Goal: Task Accomplishment & Management: Manage account settings

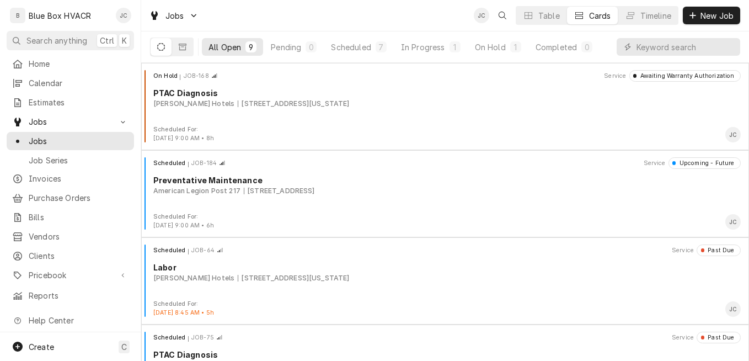
scroll to position [486, 0]
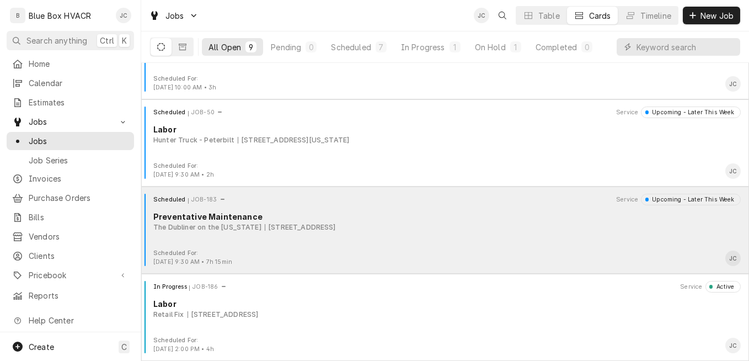
click at [336, 231] on div "34 N Main St, New Hope, PA 18938" at bounding box center [300, 227] width 71 height 10
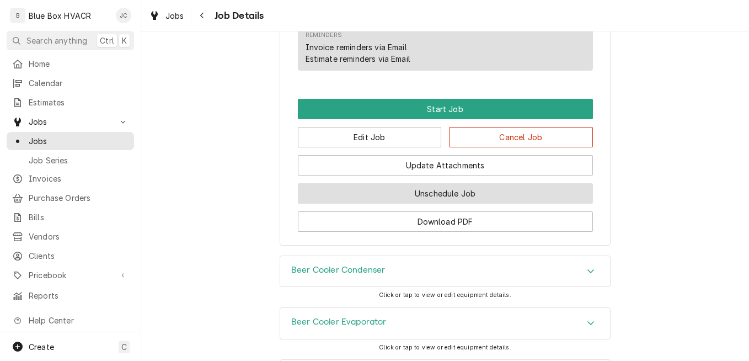
scroll to position [827, 0]
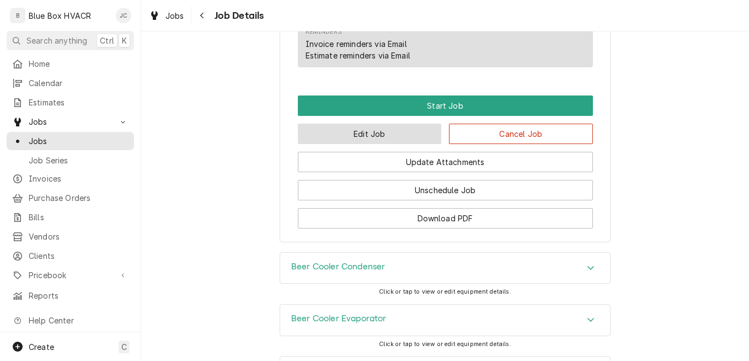
click at [399, 144] on button "Edit Job" at bounding box center [370, 133] width 144 height 20
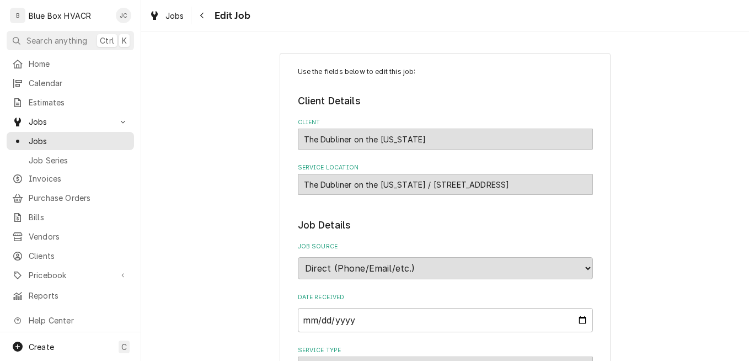
type textarea "x"
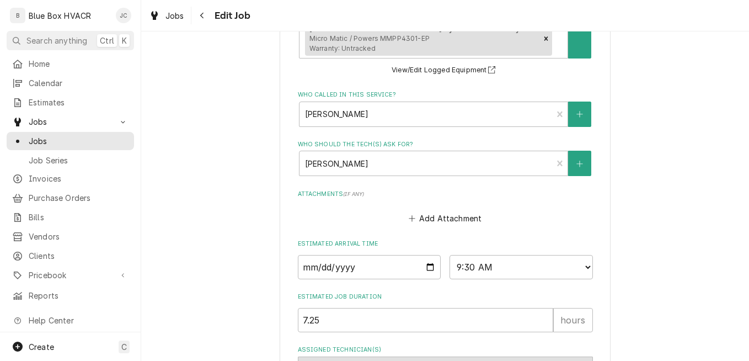
scroll to position [882, 0]
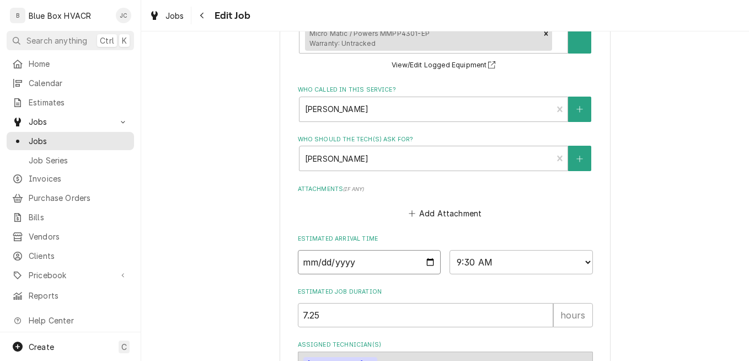
click at [428, 261] on input "2025-08-26" at bounding box center [369, 262] width 143 height 24
type input "2025-09-02"
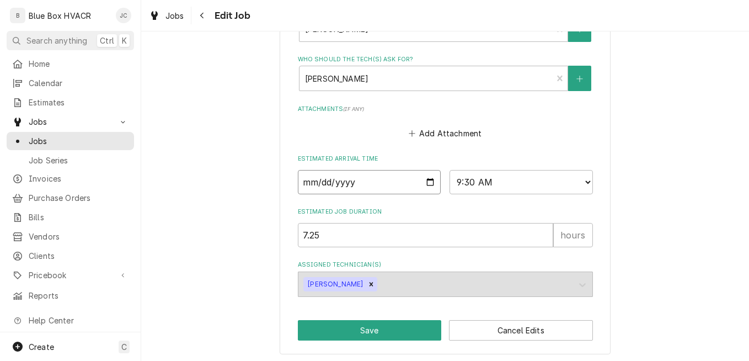
scroll to position [965, 0]
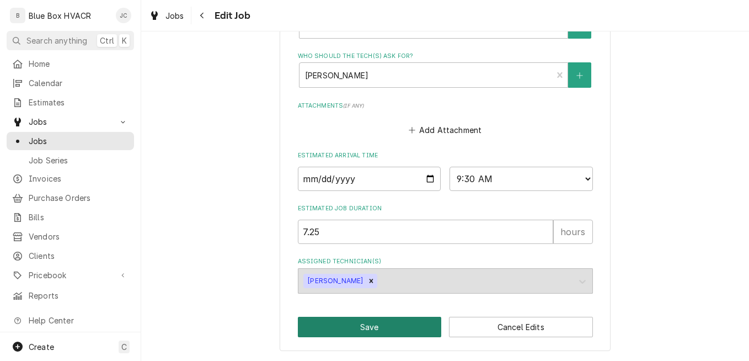
click at [408, 322] on button "Save" at bounding box center [370, 326] width 144 height 20
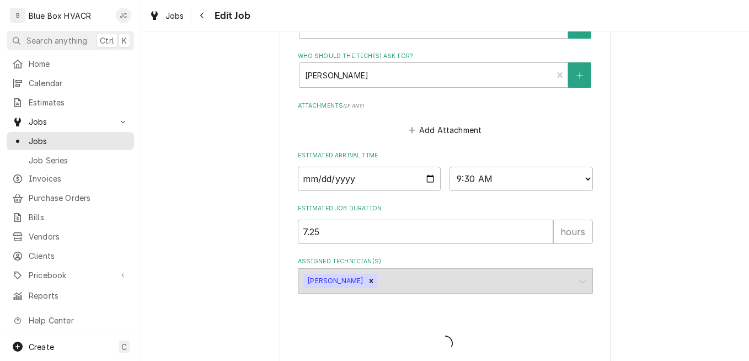
type textarea "x"
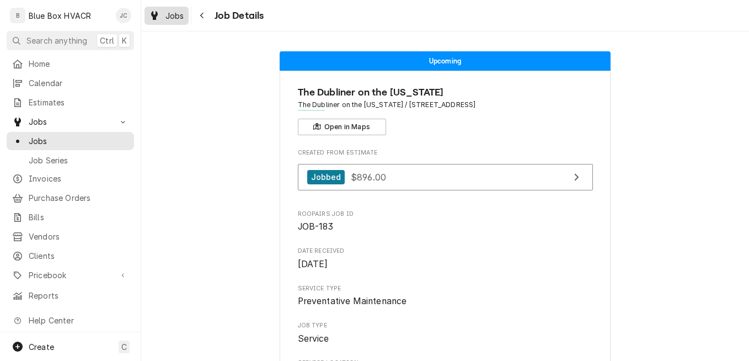
click at [176, 16] on span "Jobs" at bounding box center [174, 16] width 19 height 12
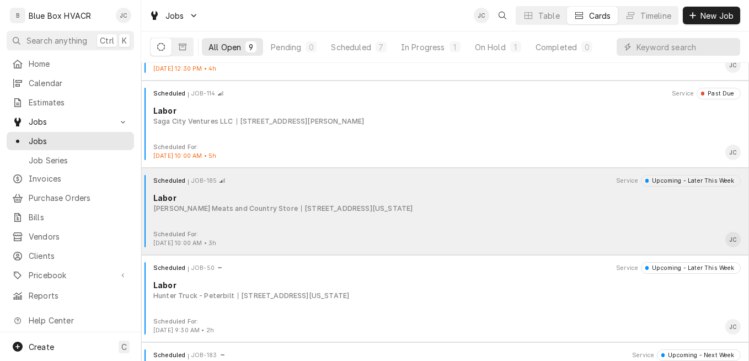
scroll to position [486, 0]
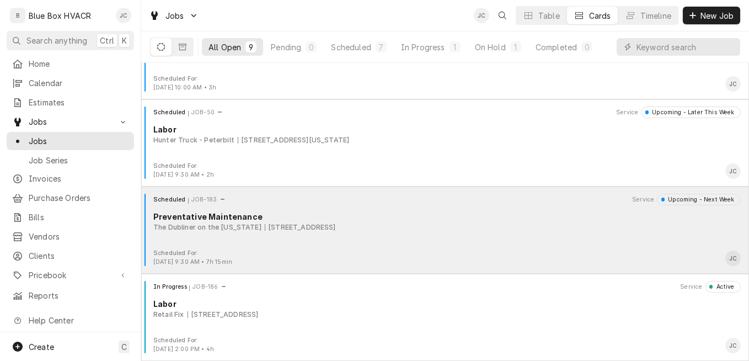
click at [236, 230] on div "The Dubliner on the Delaware" at bounding box center [207, 227] width 108 height 10
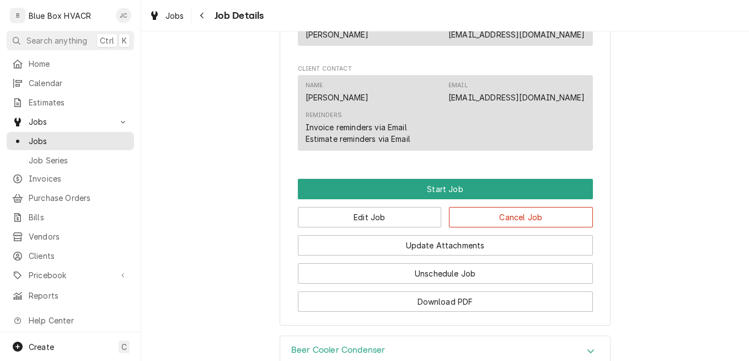
scroll to position [827, 0]
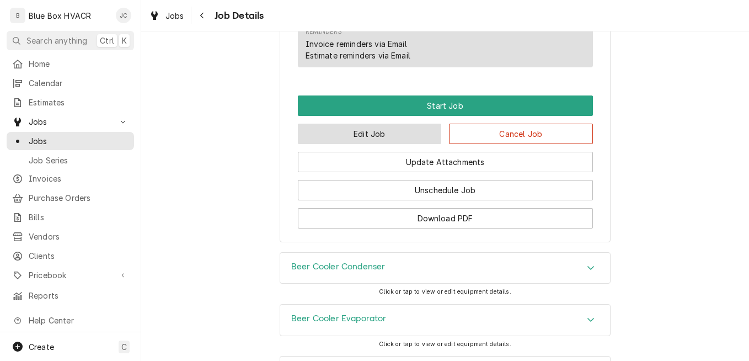
click at [362, 144] on button "Edit Job" at bounding box center [370, 133] width 144 height 20
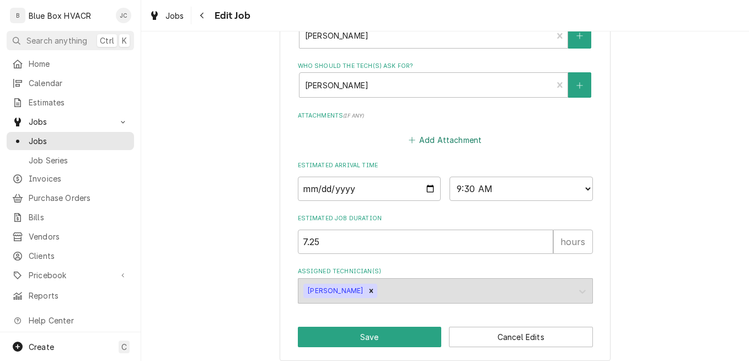
scroll to position [965, 0]
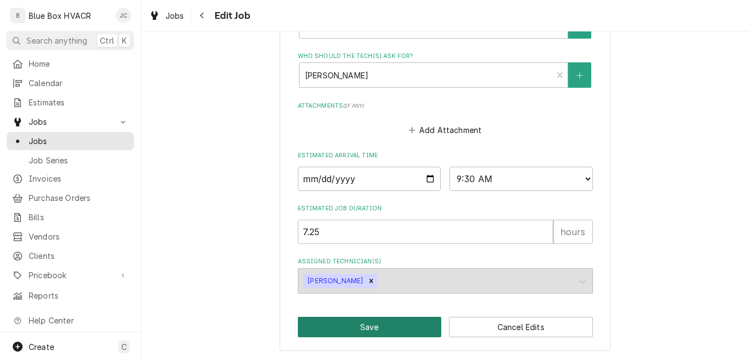
click at [392, 330] on button "Save" at bounding box center [370, 326] width 144 height 20
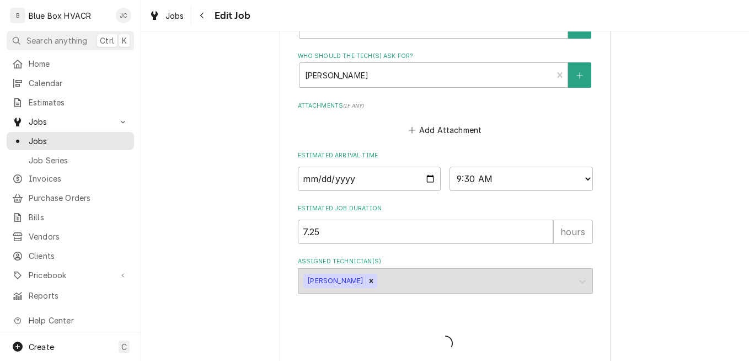
type textarea "x"
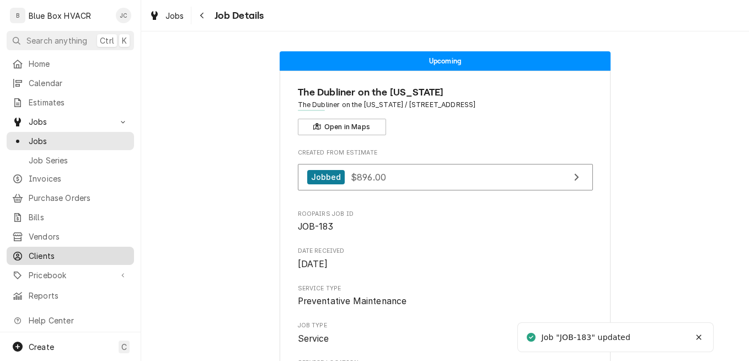
click at [35, 257] on link "Clients" at bounding box center [70, 255] width 127 height 18
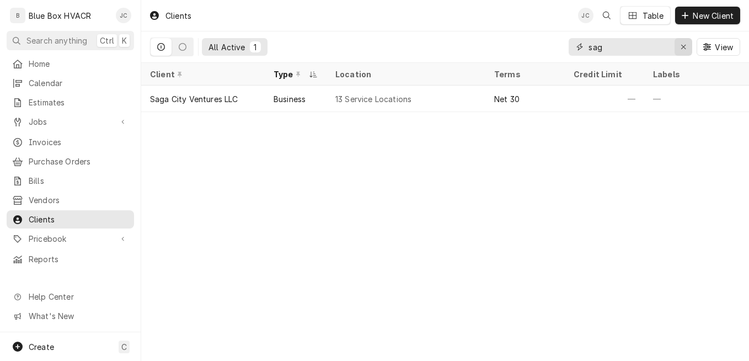
click at [682, 47] on icon "Erase input" at bounding box center [683, 47] width 4 height 4
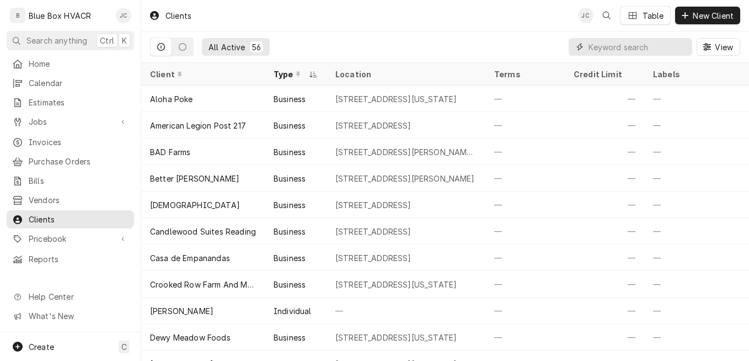
click at [596, 49] on input "Dynamic Content Wrapper" at bounding box center [637, 47] width 98 height 18
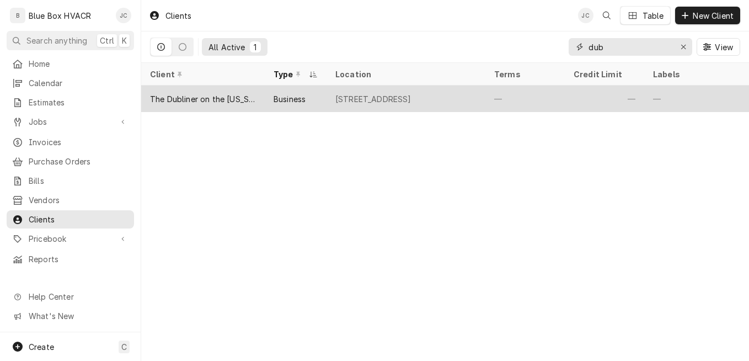
type input "dub"
click at [356, 104] on div "34 N Main St, New Hope, PA 18938" at bounding box center [405, 98] width 159 height 26
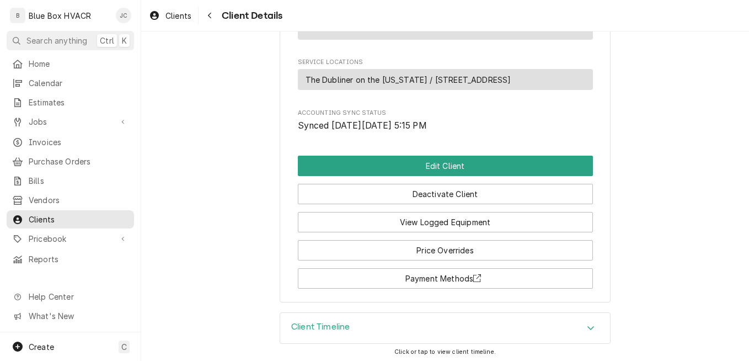
scroll to position [487, 0]
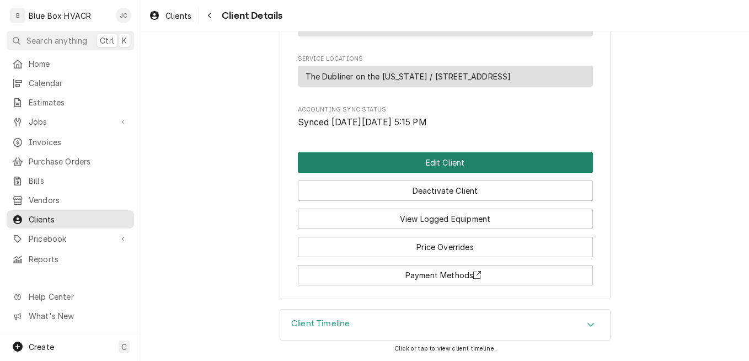
click at [426, 163] on button "Edit Client" at bounding box center [445, 162] width 295 height 20
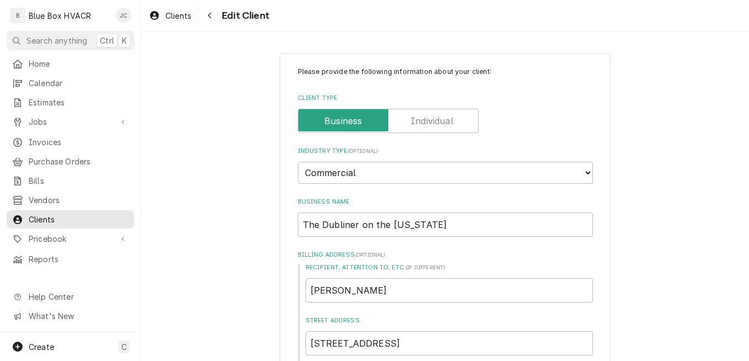
type textarea "x"
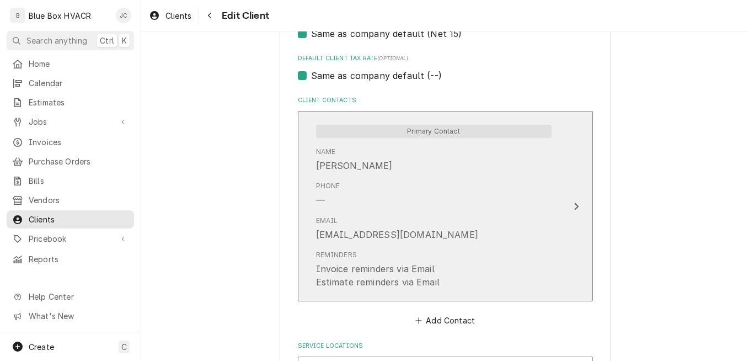
scroll to position [787, 0]
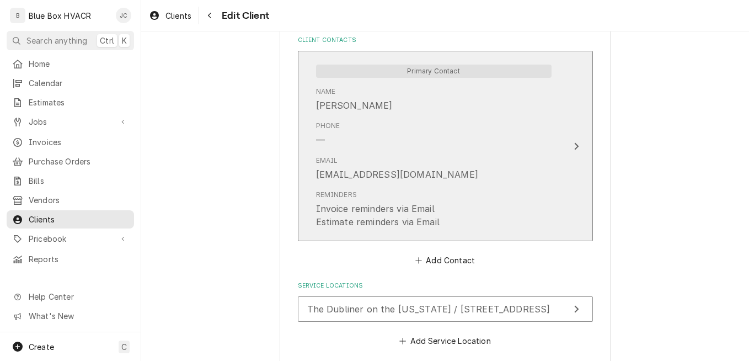
click at [559, 155] on button "Primary Contact Name Robert Phone — Email thedublineronthedelaware@gmail.com Re…" at bounding box center [445, 146] width 295 height 190
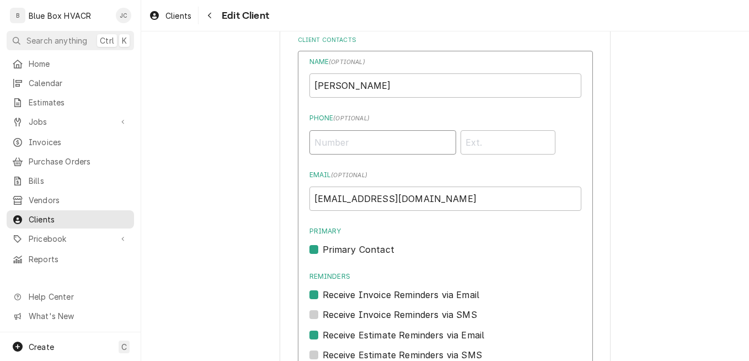
click at [365, 137] on input "Phone ( optional )" at bounding box center [382, 142] width 147 height 24
paste input "(908) 268-6592"
type input "(908) 268-6592"
click at [548, 227] on label "Primary" at bounding box center [445, 231] width 272 height 10
click at [548, 243] on input "Primary" at bounding box center [458, 255] width 272 height 24
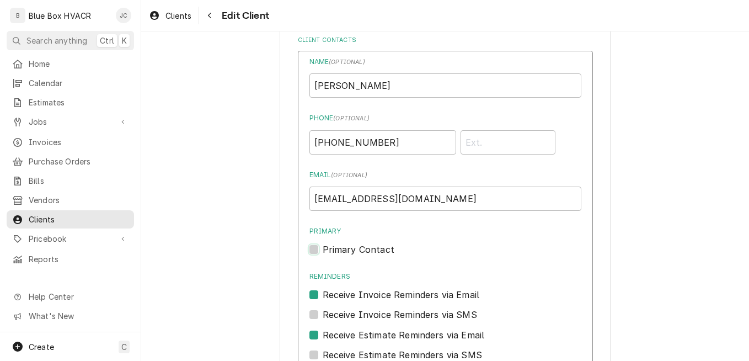
checkbox input "false"
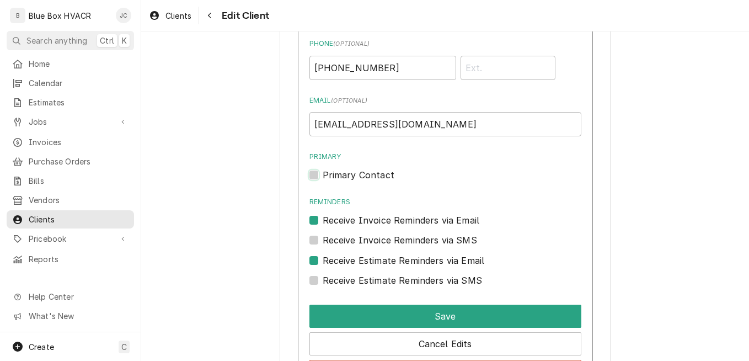
scroll to position [952, 0]
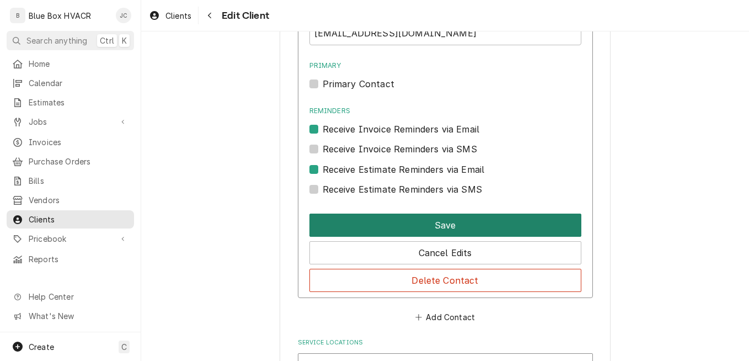
click at [446, 228] on button "Save" at bounding box center [445, 224] width 272 height 23
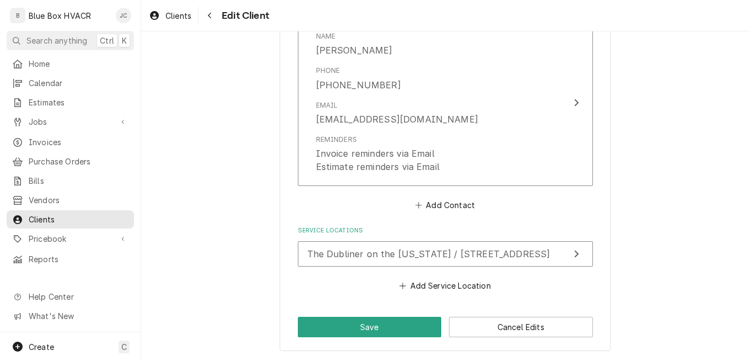
scroll to position [819, 0]
click at [364, 326] on button "Save" at bounding box center [370, 326] width 144 height 20
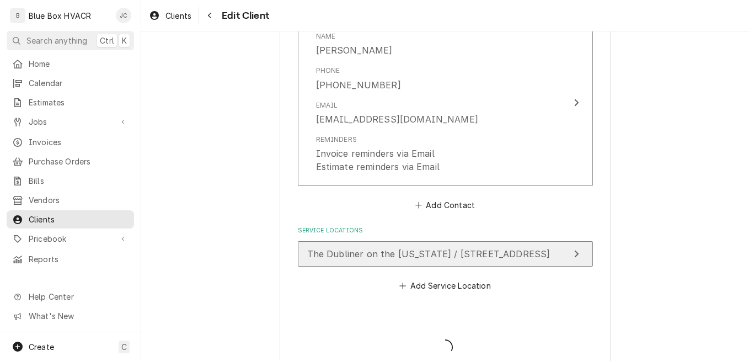
type textarea "x"
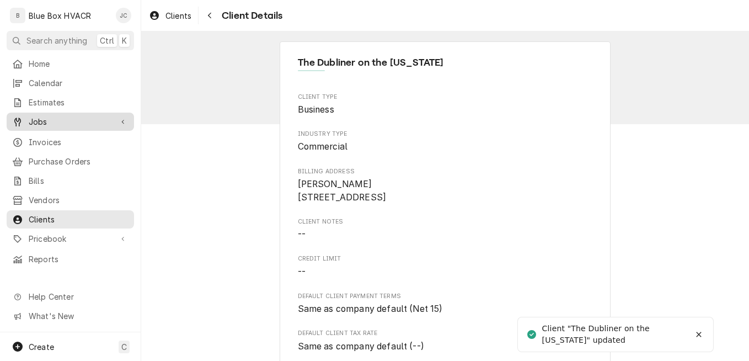
click at [39, 117] on span "Jobs" at bounding box center [70, 122] width 83 height 12
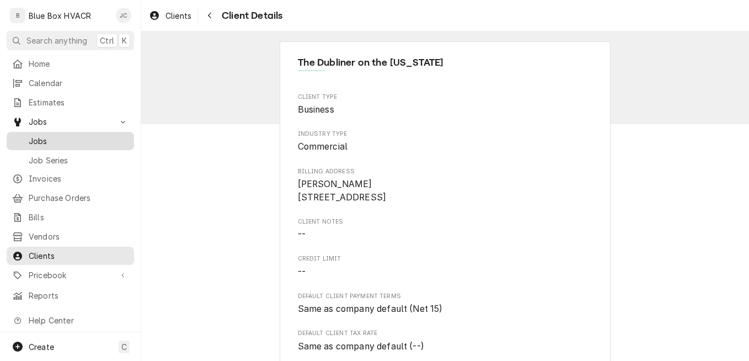
click at [50, 135] on span "Jobs" at bounding box center [79, 141] width 100 height 12
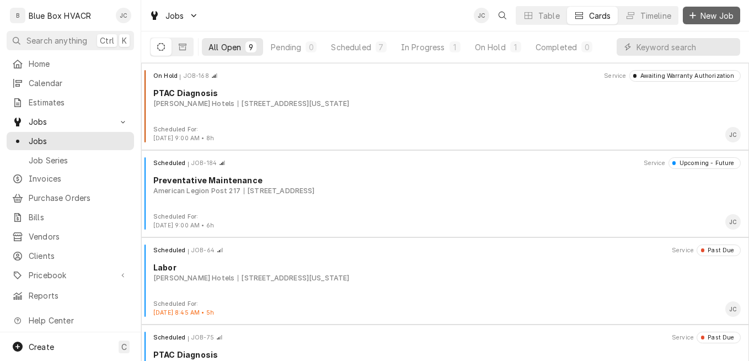
click at [704, 19] on span "New Job" at bounding box center [716, 16] width 37 height 12
